Goal: Contribute content: Contribute content

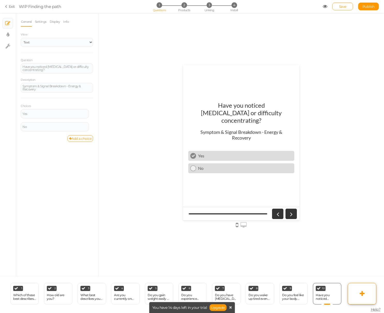
click at [358, 292] on link at bounding box center [362, 293] width 28 height 21
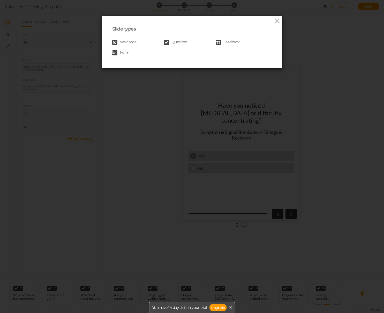
click at [182, 41] on span "Question" at bounding box center [180, 42] width 16 height 5
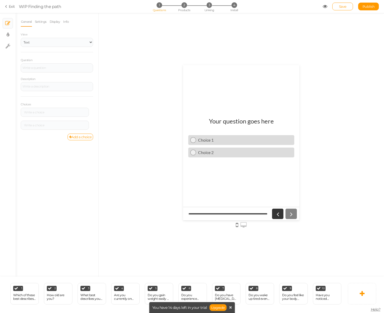
click at [255, 123] on h1 "Your question goes here" at bounding box center [241, 123] width 65 height 13
click at [41, 64] on div at bounding box center [57, 67] width 72 height 9
paste div
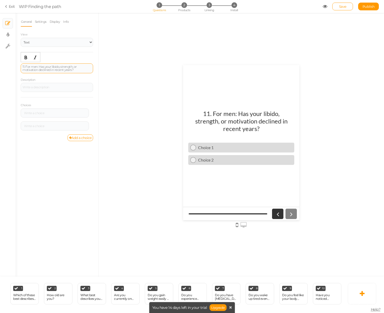
click at [25, 65] on div "11. For men: Has your libido, strength, or motivation declined in recent years?" at bounding box center [57, 68] width 69 height 6
drag, startPoint x: 35, startPoint y: 65, endPoint x: 20, endPoint y: 64, distance: 15.0
click at [20, 64] on div "General Settings Display Info View Text Images Slider Dropdown Question For men…" at bounding box center [57, 147] width 83 height 260
click at [28, 58] on icon "Bold" at bounding box center [26, 57] width 4 height 4
click at [132, 82] on div at bounding box center [242, 145] width 286 height 264
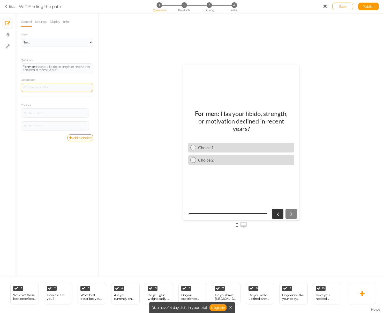
click at [81, 87] on div at bounding box center [57, 87] width 69 height 3
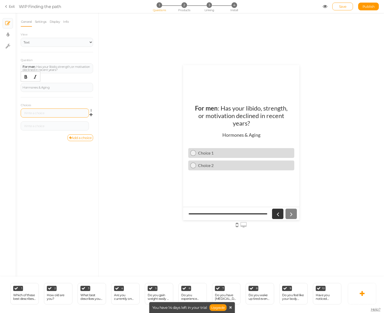
click at [61, 112] on div at bounding box center [55, 113] width 65 height 3
click at [33, 127] on div at bounding box center [55, 126] width 65 height 3
click at [145, 159] on div at bounding box center [242, 145] width 286 height 264
click at [362, 295] on icon at bounding box center [362, 294] width 5 height 6
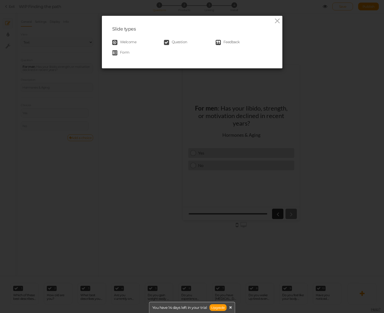
click at [185, 43] on span "Question" at bounding box center [180, 42] width 16 height 5
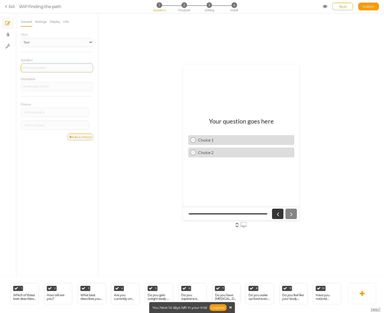
click at [50, 70] on div at bounding box center [57, 67] width 72 height 9
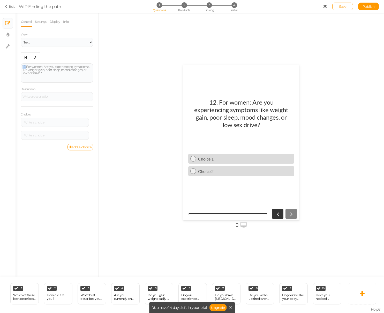
drag, startPoint x: 26, startPoint y: 65, endPoint x: 5, endPoint y: 65, distance: 21.0
click at [5, 65] on div "× Slides × Display settings × Settings General Settings Display Info View Text …" at bounding box center [192, 145] width 384 height 264
click at [29, 77] on div "For women: Are you experiencing symptoms like weight gain, poor sleep, mood cha…" at bounding box center [57, 73] width 69 height 16
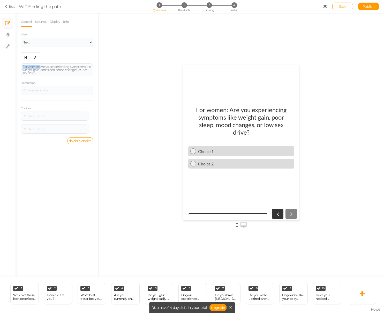
drag, startPoint x: 40, startPoint y: 67, endPoint x: 16, endPoint y: 64, distance: 24.3
click at [16, 64] on div "General Settings Display Info View Text Images Slider Dropdown Question For wom…" at bounding box center [57, 147] width 83 height 260
click at [25, 59] on icon "Bold" at bounding box center [26, 57] width 4 height 4
click at [346, 145] on div at bounding box center [242, 145] width 286 height 264
click at [42, 118] on div at bounding box center [55, 116] width 68 height 9
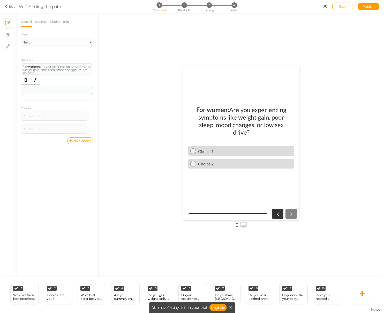
click at [45, 86] on div at bounding box center [57, 90] width 72 height 9
drag, startPoint x: 24, startPoint y: 91, endPoint x: 81, endPoint y: 114, distance: 60.9
click at [24, 91] on div at bounding box center [57, 90] width 72 height 9
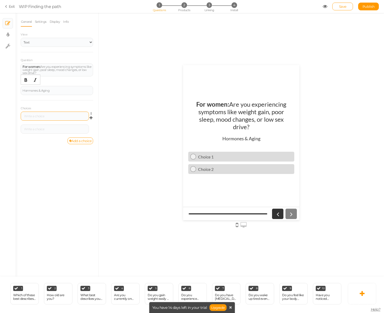
click at [48, 114] on div at bounding box center [55, 116] width 68 height 9
click at [51, 117] on div at bounding box center [55, 116] width 65 height 3
click at [43, 129] on div at bounding box center [55, 129] width 65 height 3
click at [357, 296] on link at bounding box center [362, 293] width 28 height 21
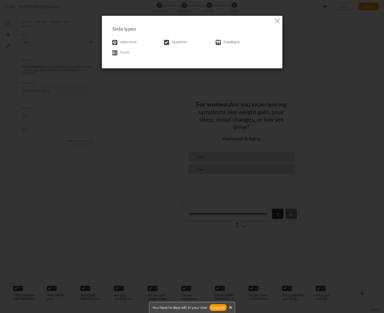
click at [183, 42] on span "Question" at bounding box center [180, 42] width 16 height 5
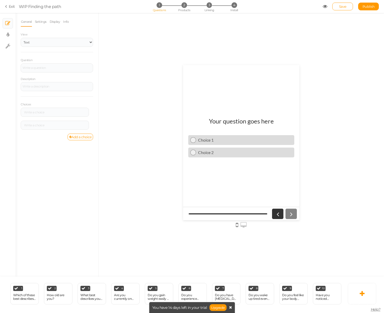
click at [230, 307] on icon at bounding box center [230, 308] width 3 height 4
click at [83, 64] on div at bounding box center [57, 67] width 72 height 9
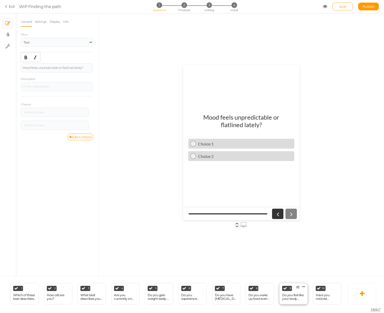
click at [289, 296] on div "Do you feel like your body takes longer to recover than it used to?" at bounding box center [293, 296] width 23 height 7
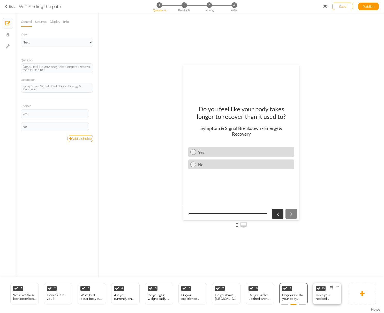
click at [321, 299] on div "Have you noticed [MEDICAL_DATA] or difficulty concentrating?" at bounding box center [327, 296] width 23 height 7
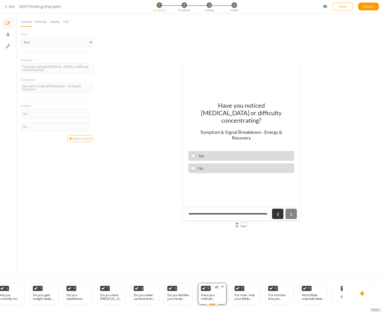
scroll to position [0, 141]
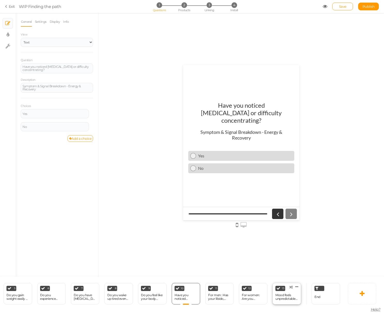
click at [281, 294] on div "Mood feels unpredictable or flatlined lately?" at bounding box center [287, 296] width 23 height 7
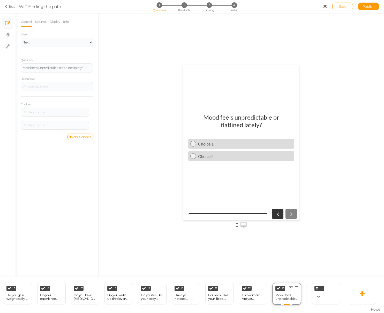
scroll to position [0, 0]
click at [251, 299] on tip "× Define the conditions to show this slide." at bounding box center [257, 296] width 67 height 9
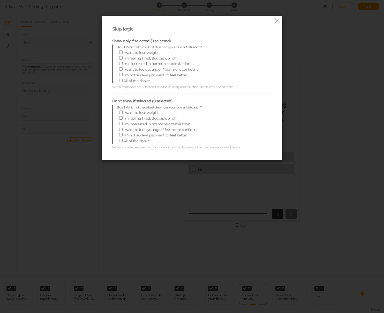
click at [357, 138] on div "Skip logic Show only if selected (0 selected) Slide 1: Which of these best desc…" at bounding box center [192, 156] width 384 height 313
click at [319, 215] on div "Skip logic Show only if selected (0 selected) Slide 1: Which of these best desc…" at bounding box center [192, 156] width 384 height 313
click at [277, 19] on icon at bounding box center [278, 21] width 8 height 8
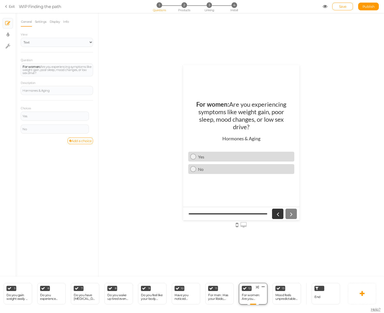
click at [248, 293] on div "For women: Are you experiencing symptoms like weight gain, poor sleep, mood cha…" at bounding box center [253, 296] width 23 height 7
click at [283, 298] on div "Mood feels unpredictable or flatlined lately?" at bounding box center [287, 296] width 23 height 7
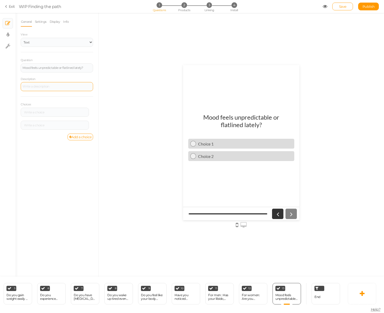
click at [45, 83] on div at bounding box center [57, 86] width 72 height 9
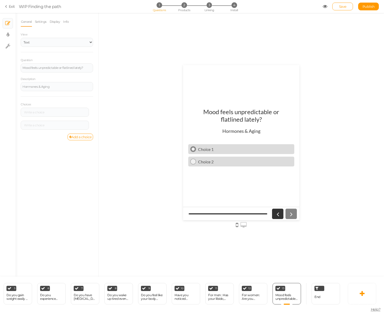
click at [211, 150] on div "Choice 1" at bounding box center [244, 149] width 96 height 5
click at [68, 114] on div at bounding box center [55, 112] width 68 height 9
click at [70, 111] on div at bounding box center [55, 112] width 65 height 3
click at [55, 127] on div at bounding box center [55, 125] width 68 height 9
click at [56, 126] on div at bounding box center [55, 125] width 65 height 3
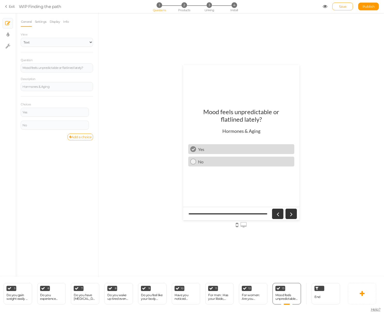
click at [356, 235] on div at bounding box center [242, 145] width 286 height 264
click at [285, 304] on div at bounding box center [286, 304] width 11 height 1
click at [286, 304] on div at bounding box center [286, 304] width 11 height 1
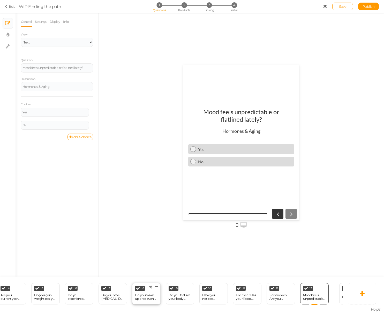
scroll to position [0, 141]
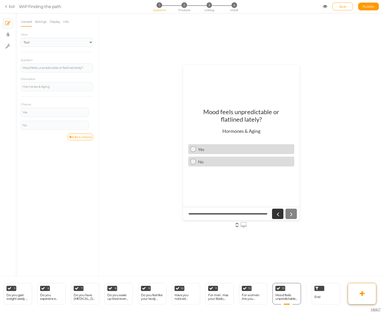
click at [363, 294] on icon at bounding box center [362, 294] width 5 height 6
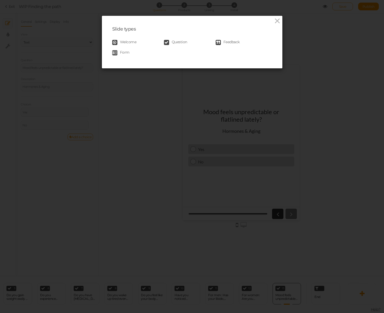
click at [174, 40] on span "Question" at bounding box center [180, 42] width 16 height 5
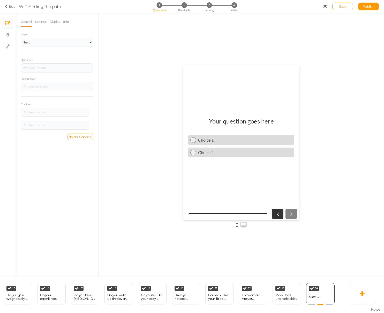
scroll to position [0, 0]
click at [53, 70] on div at bounding box center [57, 67] width 72 height 9
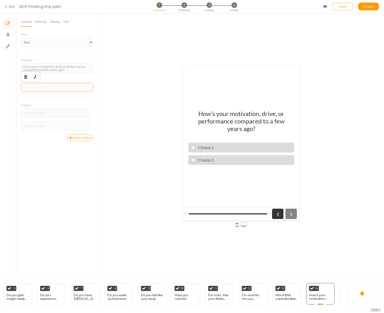
click at [46, 89] on div at bounding box center [57, 87] width 72 height 9
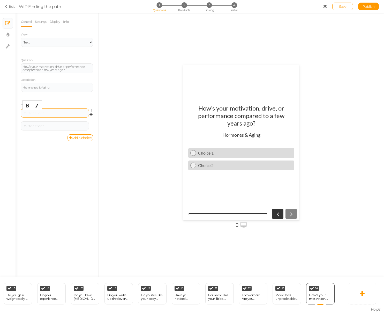
click at [67, 114] on div at bounding box center [55, 113] width 65 height 3
paste div
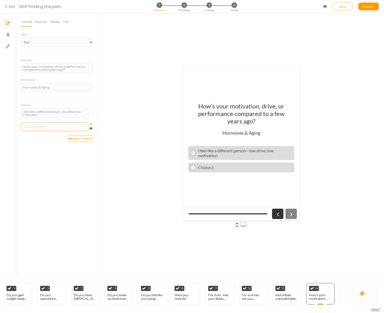
click at [60, 124] on div at bounding box center [55, 126] width 68 height 9
click at [60, 126] on div at bounding box center [55, 126] width 65 height 3
paste div
click at [119, 152] on div at bounding box center [242, 145] width 286 height 264
click at [80, 139] on link "Add a choice" at bounding box center [81, 138] width 26 height 7
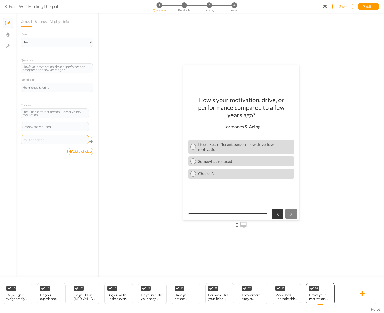
click at [58, 141] on div at bounding box center [55, 139] width 65 height 3
paste div
drag, startPoint x: 115, startPoint y: 154, endPoint x: 134, endPoint y: 159, distance: 19.2
click at [115, 154] on div at bounding box center [242, 145] width 286 height 264
click at [356, 294] on link at bounding box center [362, 293] width 28 height 21
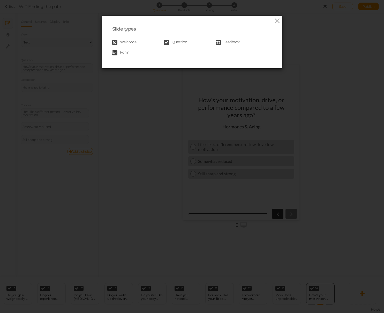
click at [181, 41] on span "Question" at bounding box center [180, 42] width 16 height 5
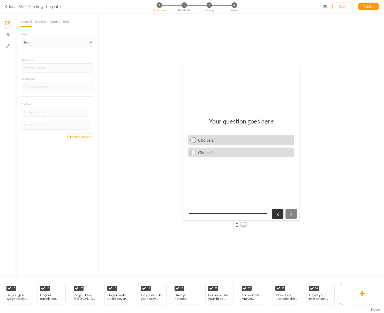
scroll to position [0, 0]
click at [61, 70] on div at bounding box center [57, 67] width 72 height 9
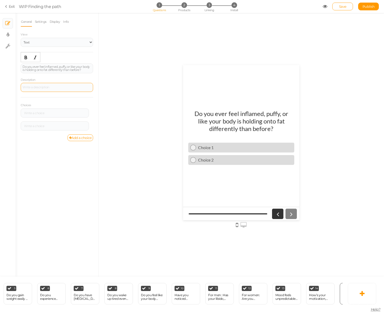
click at [66, 89] on div at bounding box center [57, 87] width 72 height 9
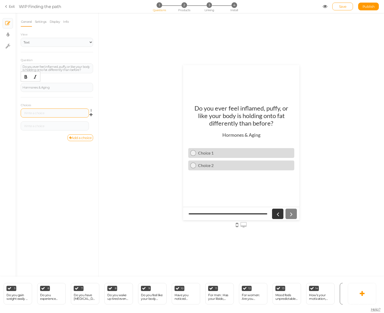
click at [72, 114] on div at bounding box center [55, 113] width 65 height 3
click at [58, 126] on div at bounding box center [55, 126] width 65 height 3
click at [82, 140] on link "Add a choice" at bounding box center [81, 137] width 26 height 7
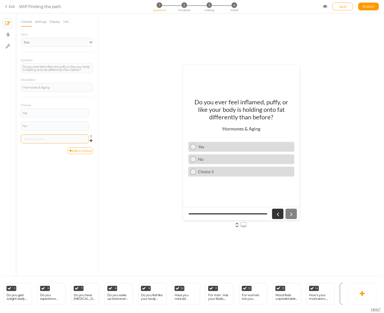
click at [50, 140] on div at bounding box center [55, 138] width 65 height 3
paste div
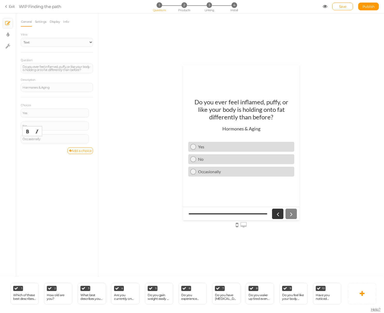
click at [320, 7] on span "WIP Finding the path" at bounding box center [171, 6] width 304 height 6
click at [329, 6] on div "Save Publish" at bounding box center [351, 7] width 56 height 8
click at [326, 7] on icon at bounding box center [325, 6] width 5 height 5
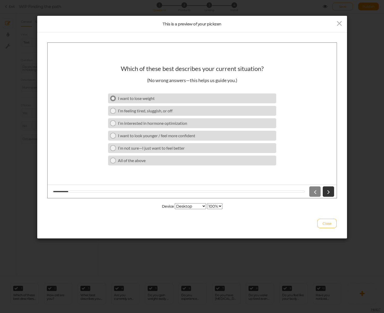
click at [113, 98] on icon at bounding box center [112, 97] width 3 height 3
drag, startPoint x: 114, startPoint y: 110, endPoint x: 121, endPoint y: 128, distance: 18.8
click at [114, 110] on icon at bounding box center [112, 110] width 3 height 3
click at [329, 195] on link at bounding box center [328, 191] width 11 height 10
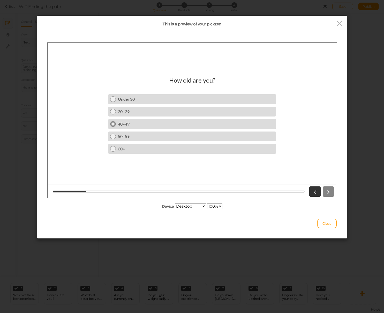
click at [129, 122] on div "40–49" at bounding box center [196, 123] width 156 height 5
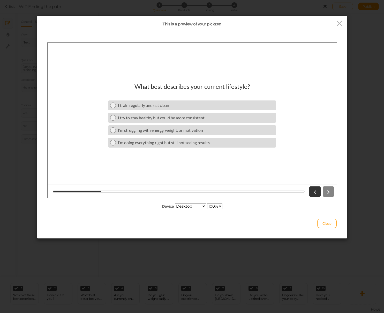
click at [333, 190] on div at bounding box center [320, 191] width 27 height 10
click at [312, 192] on icon at bounding box center [315, 191] width 7 height 7
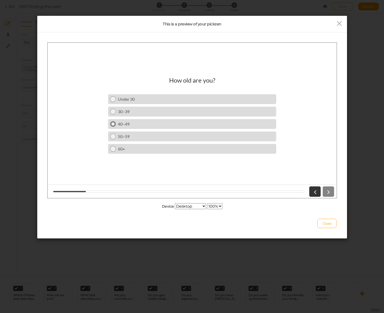
click at [146, 126] on div "40–49" at bounding box center [196, 123] width 156 height 5
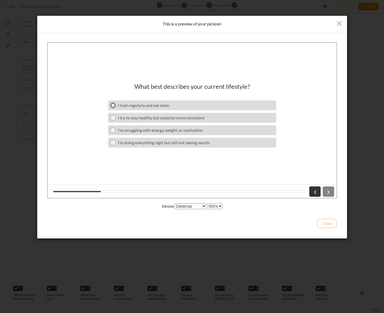
click at [120, 105] on div "I train regularly and eat clean" at bounding box center [196, 105] width 156 height 5
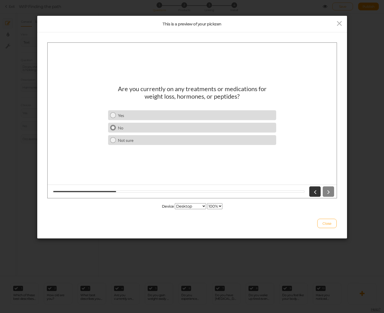
click at [132, 128] on div "No" at bounding box center [196, 127] width 156 height 5
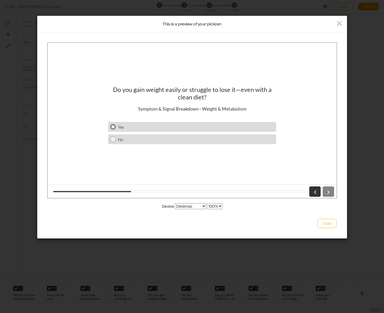
click at [153, 127] on div "Yes" at bounding box center [196, 126] width 156 height 5
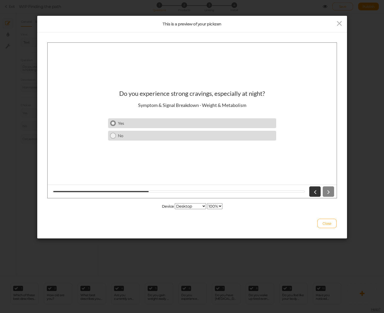
click at [142, 124] on div "Yes" at bounding box center [196, 122] width 156 height 5
click at [143, 125] on div "Yes" at bounding box center [196, 122] width 156 height 5
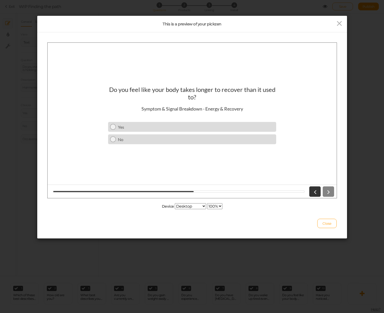
click at [143, 125] on div "Yes" at bounding box center [196, 126] width 156 height 5
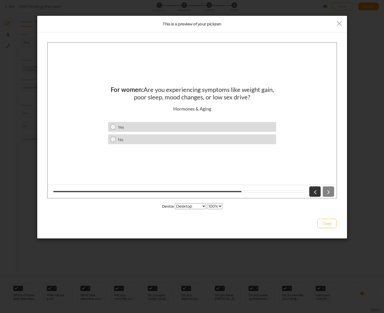
click at [143, 125] on div "Yes" at bounding box center [196, 126] width 156 height 5
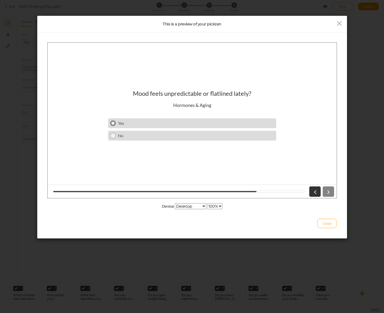
click at [148, 126] on link "Yes" at bounding box center [192, 123] width 168 height 10
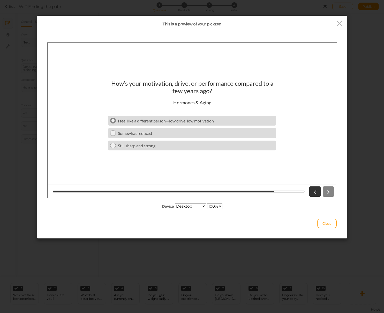
click at [148, 121] on div "I feel like a different person—low drive, low motivation" at bounding box center [196, 120] width 156 height 5
click at [227, 119] on div "Yes" at bounding box center [196, 120] width 156 height 5
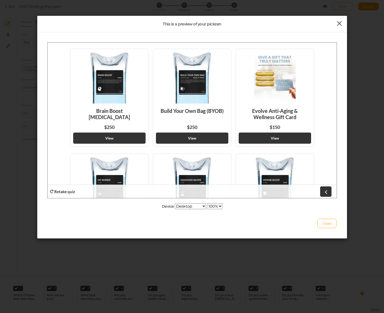
click at [339, 22] on icon at bounding box center [340, 24] width 8 height 8
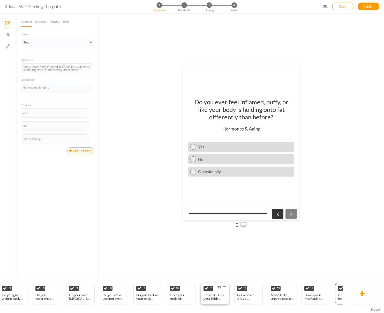
scroll to position [0, 209]
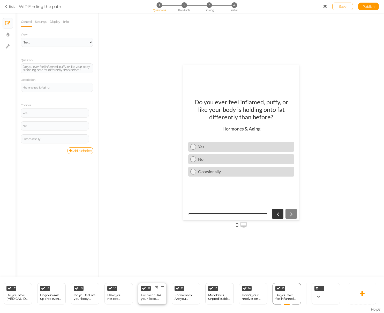
click at [328, 295] on div "End" at bounding box center [326, 293] width 28 height 21
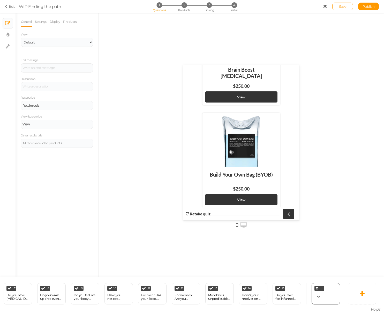
scroll to position [79, 0]
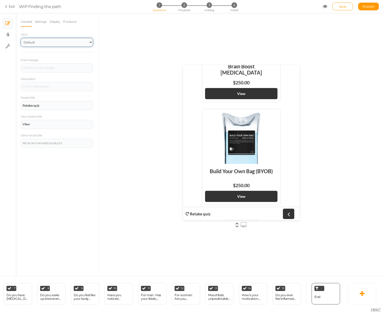
click at [45, 41] on select "Default Top" at bounding box center [57, 42] width 72 height 9
click at [38, 21] on link "Settings" at bounding box center [41, 22] width 12 height 10
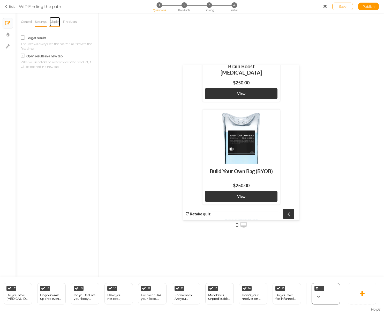
click at [58, 21] on link "Display" at bounding box center [54, 22] width 11 height 10
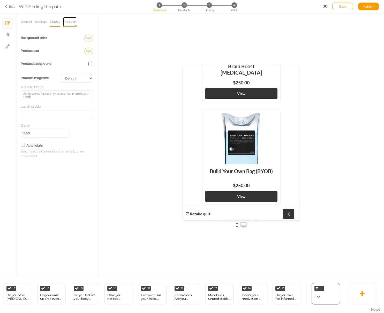
click at [73, 21] on link "Products" at bounding box center [70, 22] width 14 height 10
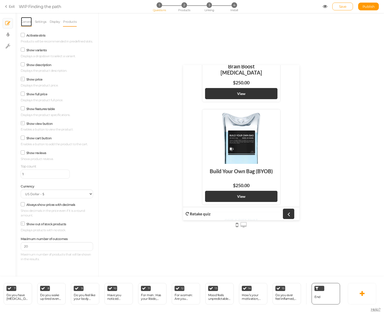
click at [25, 20] on link "General" at bounding box center [26, 22] width 11 height 10
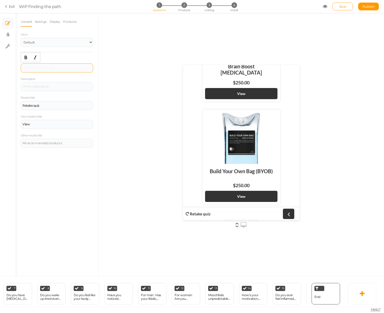
drag, startPoint x: 43, startPoint y: 68, endPoint x: 47, endPoint y: 69, distance: 3.3
click at [43, 68] on div at bounding box center [57, 67] width 72 height 9
click at [103, 87] on div at bounding box center [242, 145] width 286 height 264
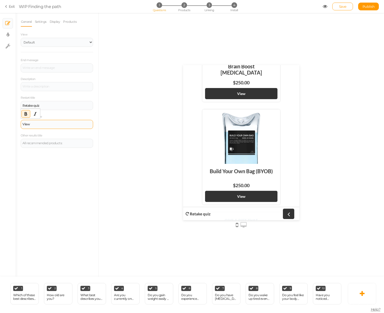
click at [90, 127] on div "View" at bounding box center [57, 124] width 72 height 9
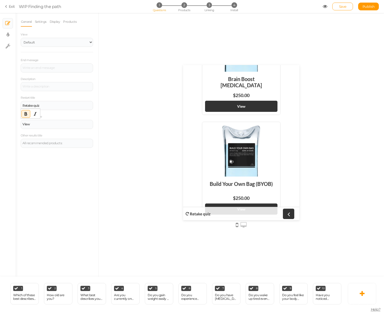
scroll to position [79, 0]
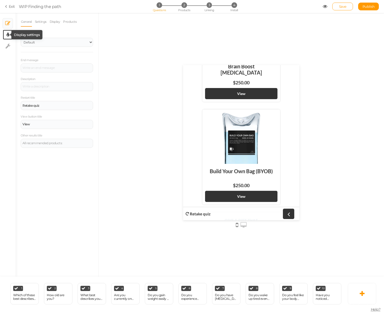
click at [9, 34] on icon at bounding box center [7, 34] width 3 height 5
select select "2"
select select "lato"
select select "fade"
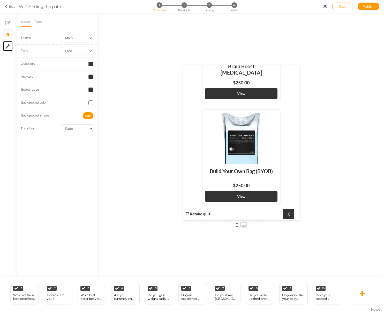
click at [8, 42] on link "× Settings" at bounding box center [8, 46] width 10 height 10
select select "en"
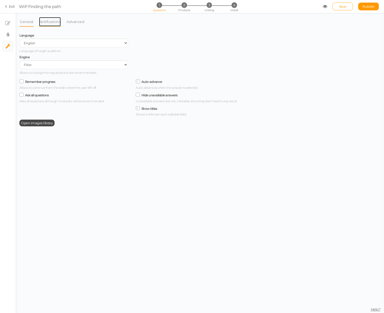
click at [47, 24] on link "Notifications" at bounding box center [50, 22] width 23 height 10
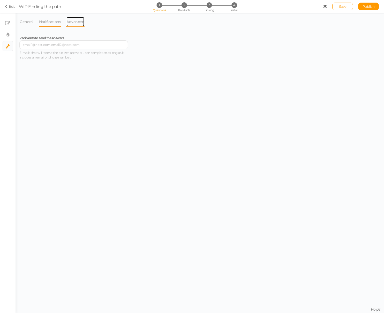
click at [80, 23] on link "Advanced" at bounding box center [75, 22] width 18 height 10
click at [52, 24] on link "Notifications" at bounding box center [50, 22] width 23 height 10
click at [73, 47] on input "text" at bounding box center [73, 44] width 109 height 9
click at [30, 18] on link "General" at bounding box center [26, 22] width 14 height 10
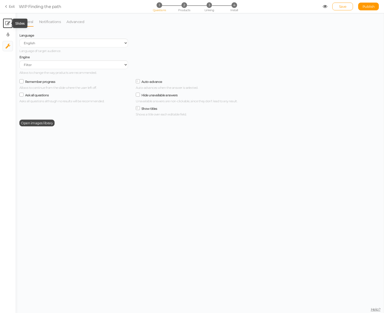
click at [8, 21] on icon at bounding box center [7, 23] width 5 height 5
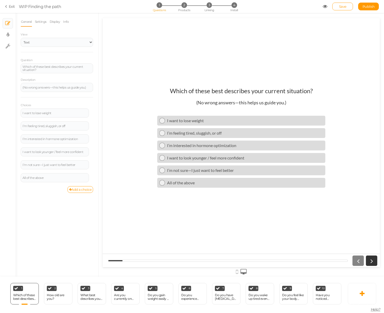
scroll to position [0, 0]
click at [9, 42] on link "× Settings" at bounding box center [8, 46] width 10 height 10
select select "en"
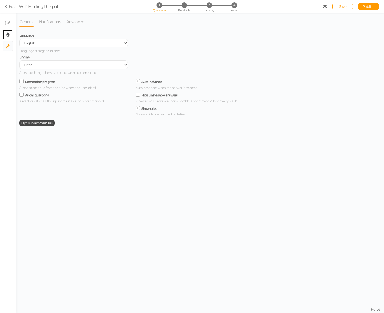
click at [10, 33] on link "× Display settings" at bounding box center [8, 35] width 10 height 10
select select "2"
select select "lato"
select select "fade"
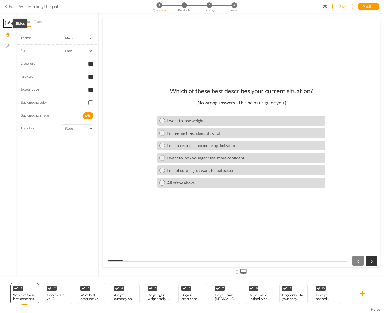
click at [9, 24] on icon at bounding box center [7, 23] width 5 height 5
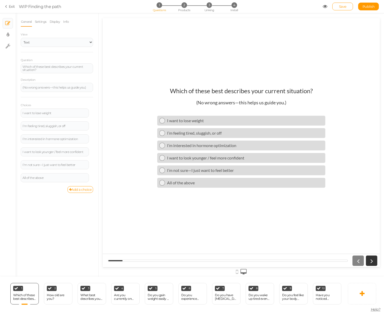
scroll to position [0, 209]
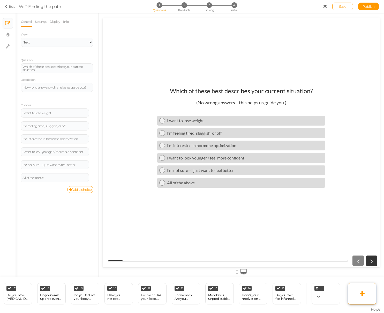
click at [365, 296] on icon at bounding box center [362, 294] width 5 height 6
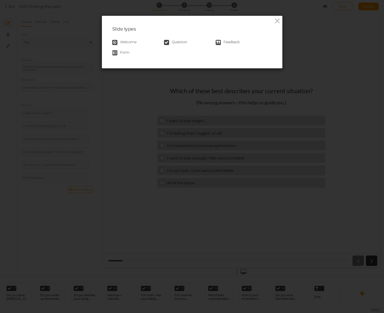
click at [126, 53] on span "Form" at bounding box center [125, 52] width 10 height 5
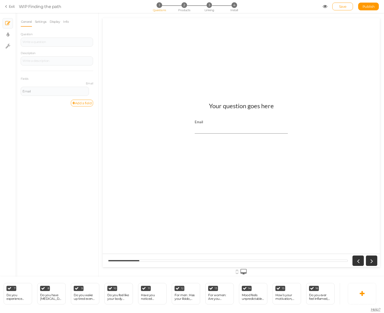
scroll to position [0, 0]
click at [216, 126] on input "Email" at bounding box center [241, 129] width 93 height 10
click at [55, 45] on div at bounding box center [57, 42] width 72 height 9
click at [130, 69] on div at bounding box center [242, 142] width 278 height 249
click at [241, 119] on div "Email" at bounding box center [241, 126] width 98 height 19
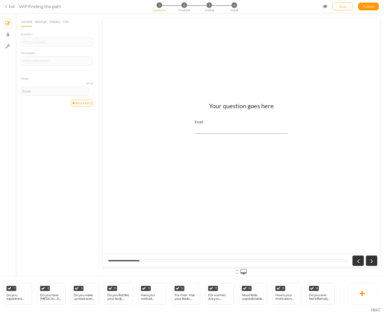
click at [235, 104] on h1 "Your question goes here" at bounding box center [241, 108] width 65 height 13
click at [58, 90] on div "Email" at bounding box center [55, 91] width 65 height 3
click at [88, 83] on label "Email" at bounding box center [57, 84] width 72 height 4
click at [64, 91] on div "Email" at bounding box center [55, 91] width 65 height 3
click at [91, 88] on icon at bounding box center [92, 88] width 3 height 3
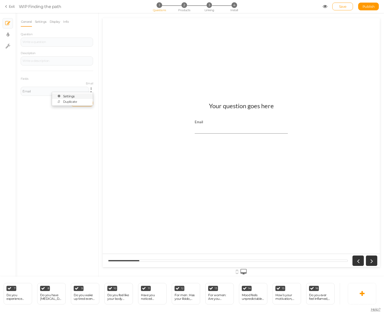
click at [82, 94] on link "Settings" at bounding box center [72, 95] width 41 height 5
select select "email"
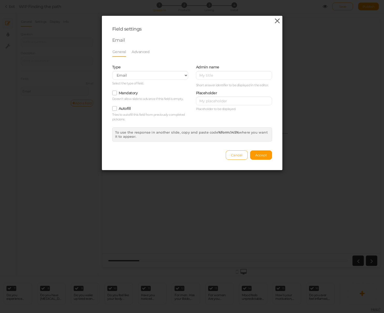
click at [280, 20] on icon at bounding box center [278, 21] width 8 height 8
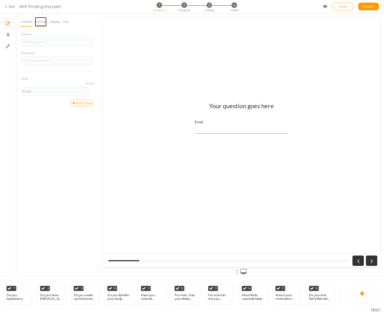
click at [39, 23] on link "Settings" at bounding box center [41, 22] width 12 height 10
click at [51, 22] on link "Display" at bounding box center [54, 22] width 11 height 10
click at [64, 21] on link "Info" at bounding box center [66, 22] width 6 height 10
click at [26, 21] on link "General" at bounding box center [26, 22] width 11 height 10
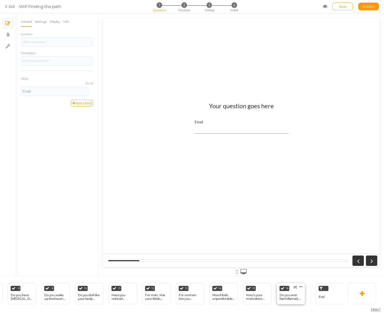
scroll to position [0, 242]
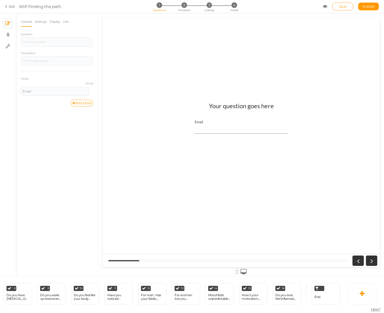
click at [161, 6] on span "1" at bounding box center [159, 4] width 5 height 5
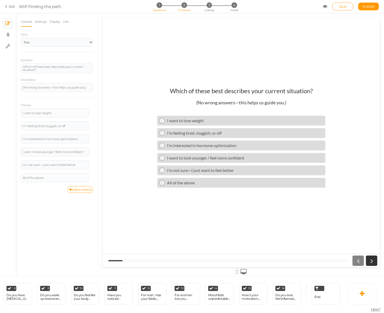
scroll to position [0, 0]
click at [233, 4] on span "4" at bounding box center [234, 4] width 5 height 5
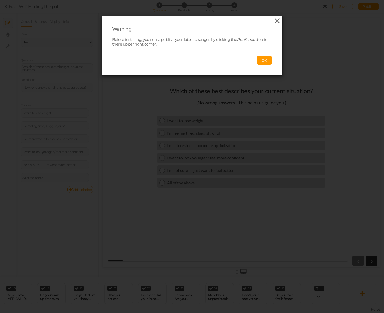
click at [276, 18] on icon at bounding box center [278, 21] width 8 height 8
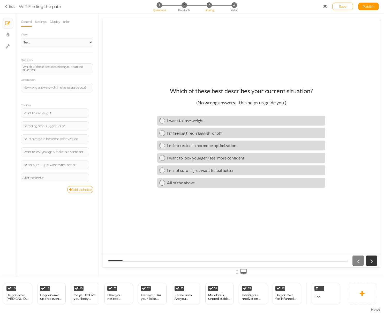
click at [215, 6] on li "3 Linking" at bounding box center [209, 4] width 24 height 5
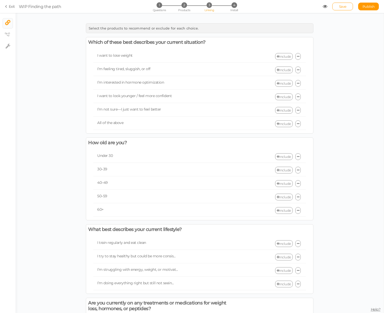
click at [284, 55] on link "Include" at bounding box center [284, 56] width 18 height 7
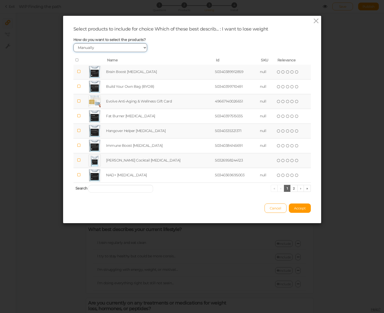
click at [142, 45] on select "Manually By tags By price" at bounding box center [111, 47] width 74 height 9
click at [317, 21] on icon at bounding box center [317, 21] width 8 height 8
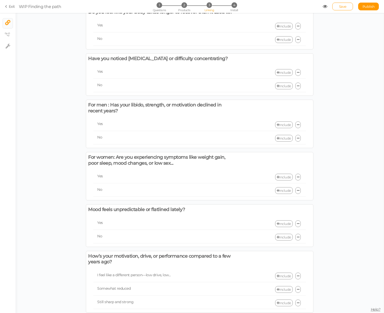
scroll to position [627, 0]
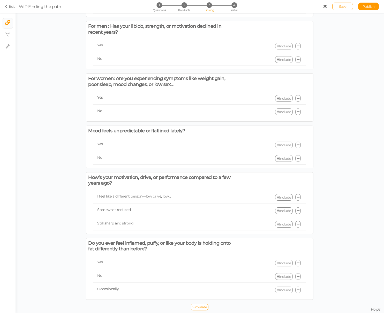
click at [300, 263] on link at bounding box center [299, 263] width 6 height 7
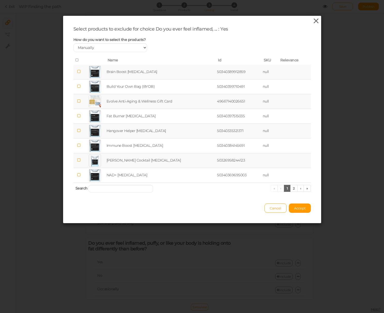
click at [316, 20] on icon at bounding box center [317, 21] width 8 height 8
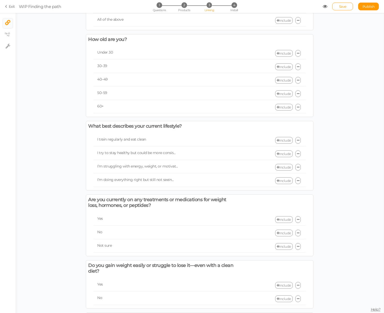
scroll to position [0, 0]
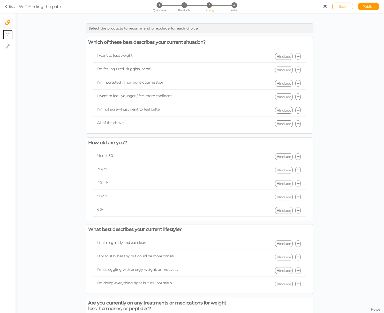
click at [12, 35] on link "× View tree" at bounding box center [8, 35] width 10 height 10
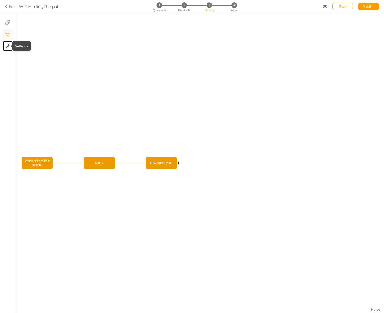
click at [8, 44] on icon at bounding box center [7, 45] width 5 height 5
select select "en"
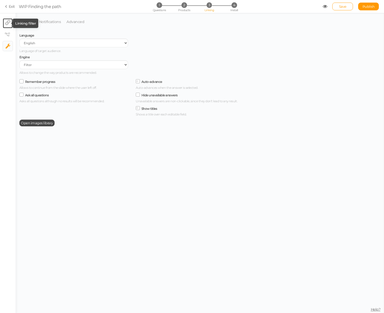
click at [10, 21] on icon at bounding box center [7, 22] width 5 height 5
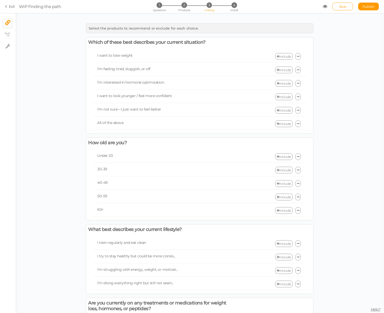
click at [232, 28] on div "Select the products to recommend or exclude for each choice." at bounding box center [200, 28] width 228 height 10
click at [275, 60] on div "I want to lose weight Include" at bounding box center [199, 56] width 213 height 12
click at [188, 5] on li "2 Products" at bounding box center [184, 4] width 24 height 5
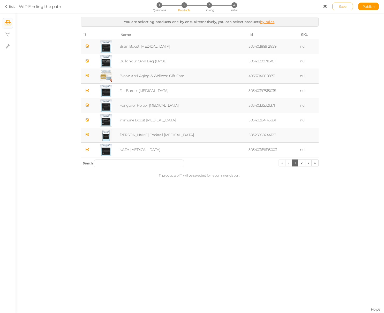
click at [272, 22] on link "by rules" at bounding box center [267, 22] width 14 height 4
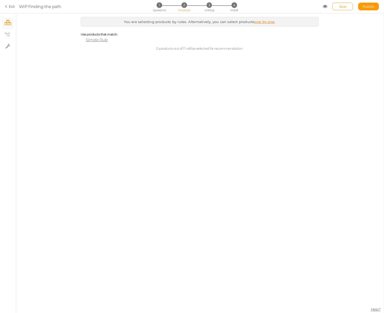
click at [100, 42] on span "Simple Rule" at bounding box center [97, 39] width 22 height 5
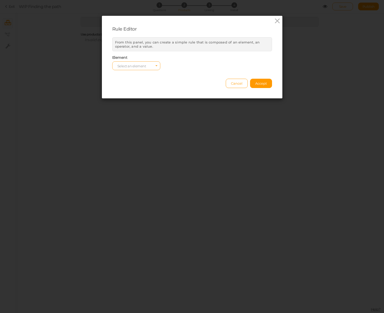
click at [160, 64] on span "Select an element" at bounding box center [136, 65] width 48 height 9
click at [201, 63] on div "Element Select an element col tag type vendor" at bounding box center [192, 62] width 168 height 15
click at [278, 21] on icon at bounding box center [278, 21] width 8 height 8
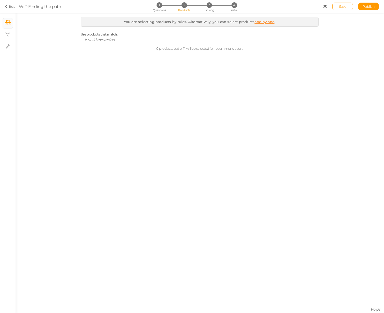
click at [331, 56] on div "You are selecting products by rules. Alternatively, you can select products one…" at bounding box center [200, 163] width 369 height 300
click at [14, 34] on ul "× Products × View tree × Settings" at bounding box center [8, 32] width 16 height 39
click at [7, 34] on icon at bounding box center [7, 35] width 5 height 4
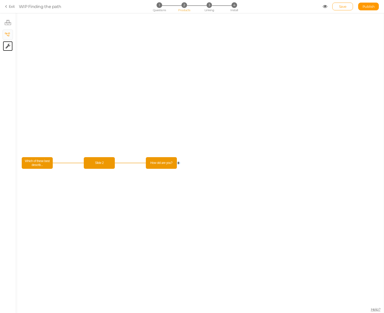
click at [11, 44] on link "× Settings" at bounding box center [8, 46] width 10 height 10
select select "en"
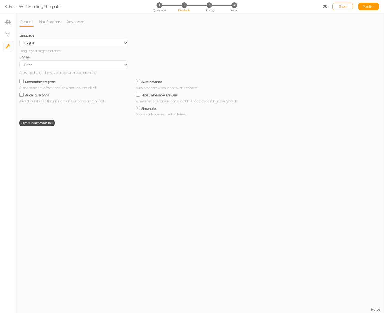
click at [8, 8] on icon at bounding box center [7, 6] width 4 height 5
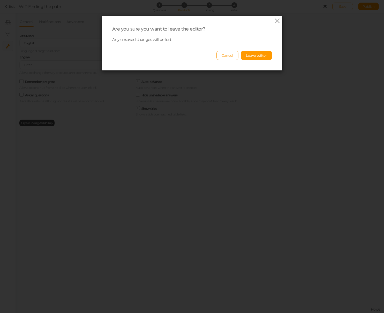
click at [235, 58] on button "Cancel" at bounding box center [228, 55] width 22 height 9
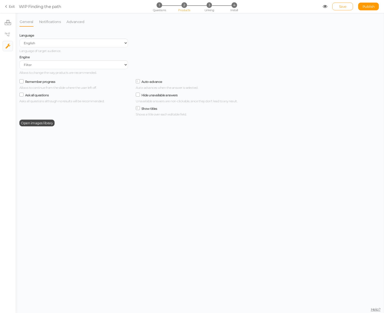
click at [342, 9] on link "Save" at bounding box center [343, 7] width 21 height 8
click at [5, 8] on section "Exit WIP Finding the path 1 Questions 2 Products 3 Linking 4 Install Save Publi…" at bounding box center [192, 6] width 384 height 13
click at [5, 8] on icon at bounding box center [7, 6] width 4 height 5
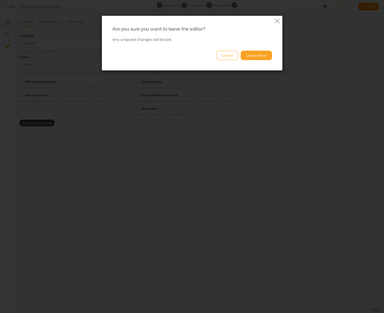
click at [266, 55] on button "Leave editor" at bounding box center [256, 55] width 31 height 9
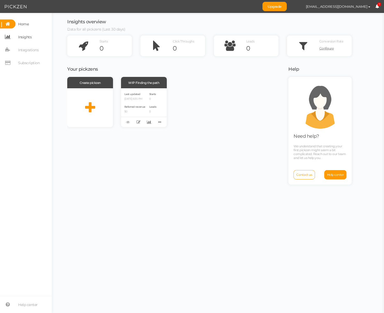
click at [28, 37] on span "Insights" at bounding box center [24, 37] width 13 height 8
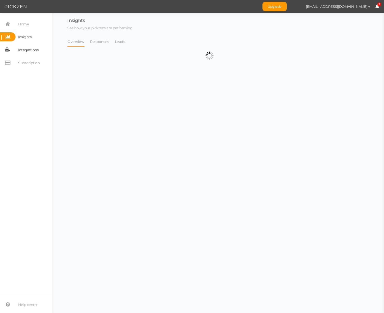
click at [28, 48] on span "Integrations" at bounding box center [28, 50] width 20 height 8
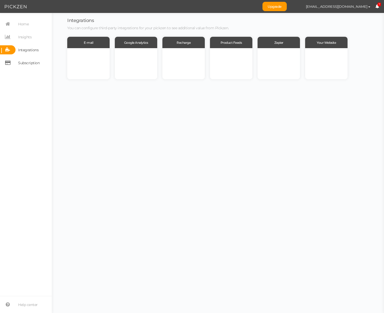
click at [27, 63] on span "Subscription" at bounding box center [28, 63] width 21 height 8
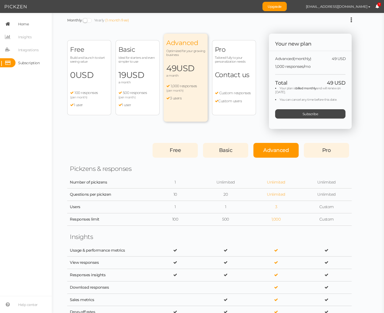
click at [17, 25] on span "Home" at bounding box center [22, 23] width 13 height 9
